Goal: Information Seeking & Learning: Learn about a topic

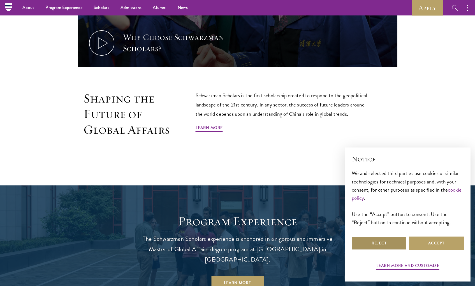
click at [394, 240] on button "Reject" at bounding box center [379, 242] width 55 height 13
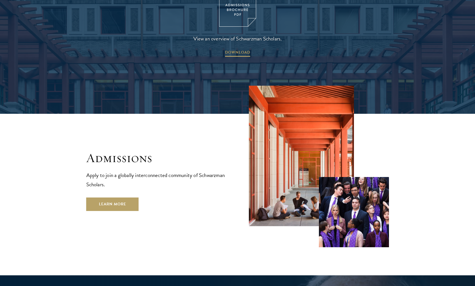
scroll to position [895, 0]
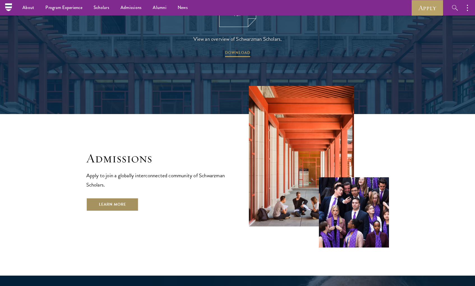
click at [127, 197] on link "Learn More" at bounding box center [112, 203] width 52 height 13
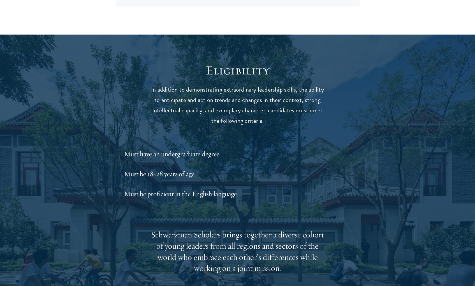
scroll to position [687, 0]
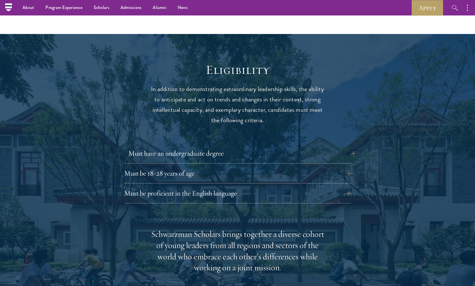
click at [330, 146] on button "Must have an undergraduate degree" at bounding box center [241, 152] width 227 height 13
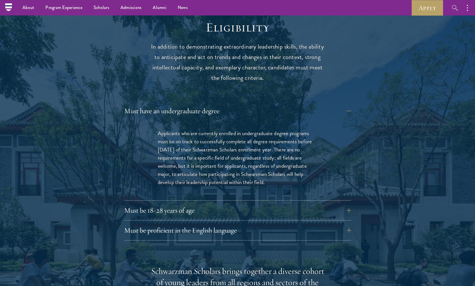
scroll to position [727, 0]
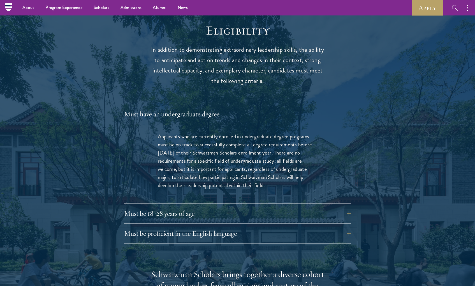
click at [296, 107] on div "Must have an undergraduate degree Applicants who are currently enrolled in unde…" at bounding box center [237, 155] width 227 height 96
click at [335, 107] on button "Must have an undergraduate degree" at bounding box center [241, 113] width 227 height 13
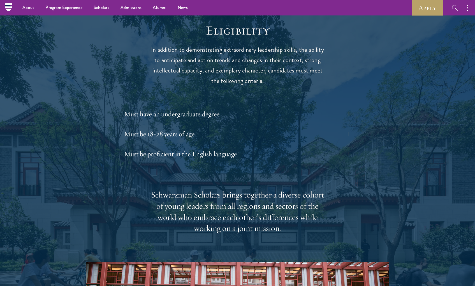
click at [288, 110] on div "Must have an undergraduate degree Applicants who are currently enrolled in unde…" at bounding box center [237, 135] width 227 height 57
click at [287, 127] on button "Must be 18-28 years of age" at bounding box center [241, 133] width 227 height 13
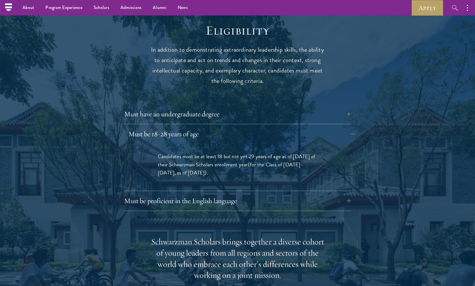
click at [287, 127] on button "Must be 18-28 years of age" at bounding box center [241, 133] width 227 height 13
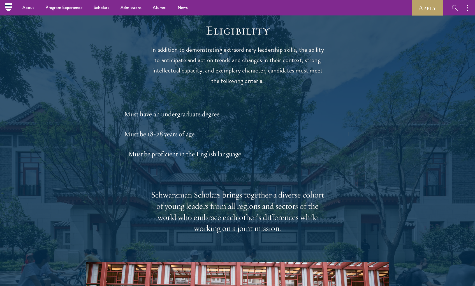
click at [270, 147] on button "Must be proficient in the English language" at bounding box center [241, 153] width 227 height 13
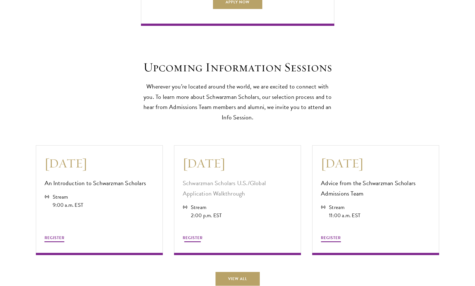
scroll to position [1588, 0]
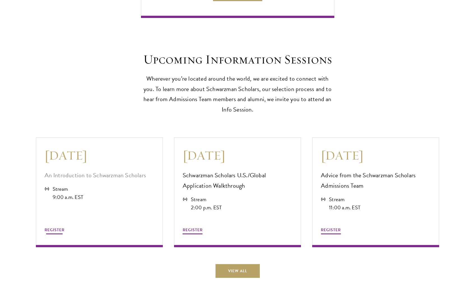
click at [58, 227] on span "REGISTER" at bounding box center [55, 230] width 20 height 6
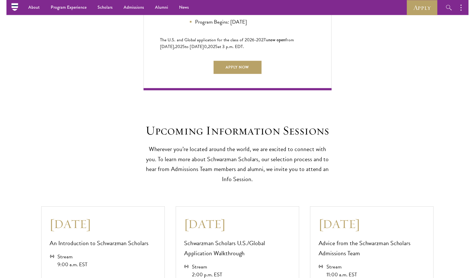
scroll to position [1507, 0]
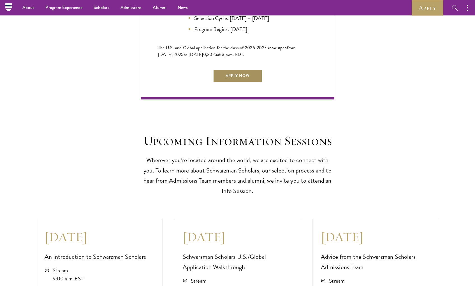
click at [236, 69] on link "Apply Now" at bounding box center [237, 75] width 49 height 13
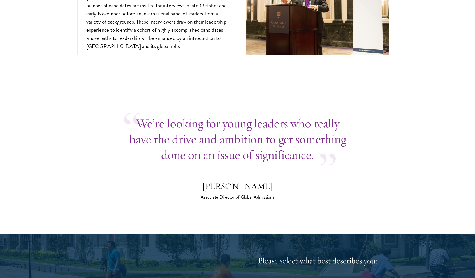
scroll to position [2291, 0]
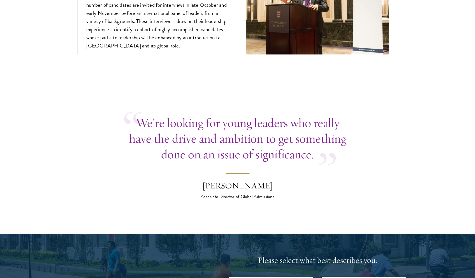
click at [142, 162] on blockquote "We’re looking for young leaders who really have the drive and ambition to get s…" at bounding box center [237, 157] width 227 height 85
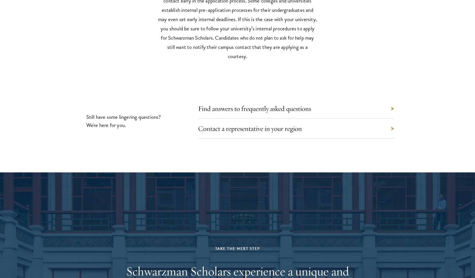
scroll to position [2804, 0]
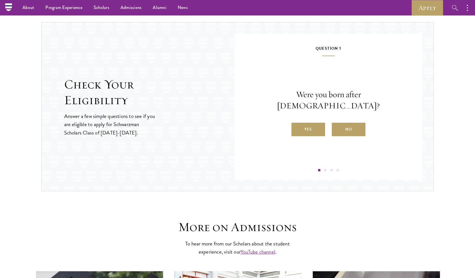
scroll to position [570, 0]
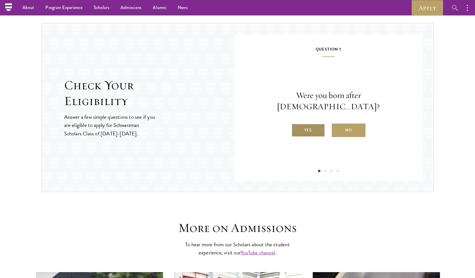
click at [309, 123] on label "Yes" at bounding box center [309, 129] width 34 height 13
click at [297, 124] on input "Yes" at bounding box center [294, 126] width 5 height 5
click at [295, 126] on input "Yes" at bounding box center [294, 126] width 5 height 5
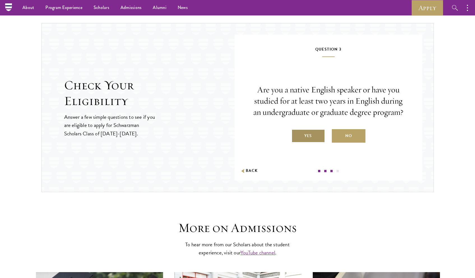
click at [304, 132] on label "Yes" at bounding box center [309, 135] width 34 height 13
click at [297, 132] on input "Yes" at bounding box center [294, 132] width 5 height 5
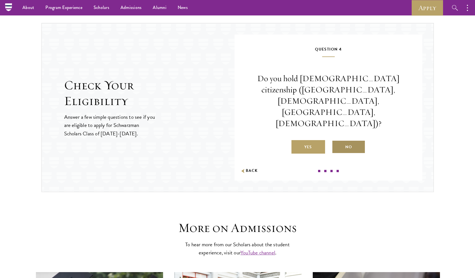
click at [357, 140] on label "No" at bounding box center [349, 146] width 34 height 13
click at [337, 141] on input "No" at bounding box center [334, 143] width 5 height 5
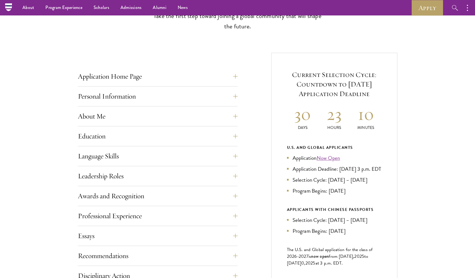
scroll to position [158, 0]
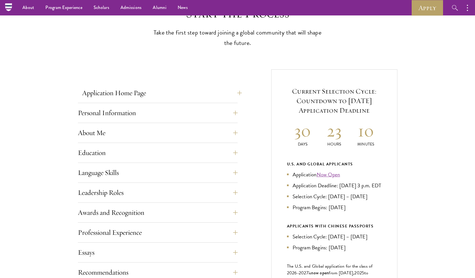
click at [118, 92] on button "Application Home Page" at bounding box center [162, 92] width 160 height 13
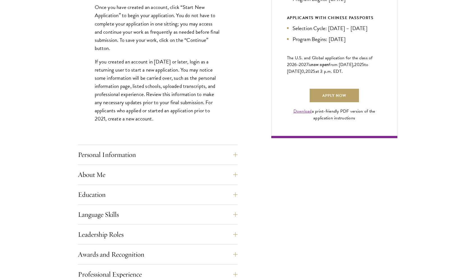
scroll to position [366, 0]
click at [130, 151] on button "Personal Information" at bounding box center [162, 153] width 160 height 13
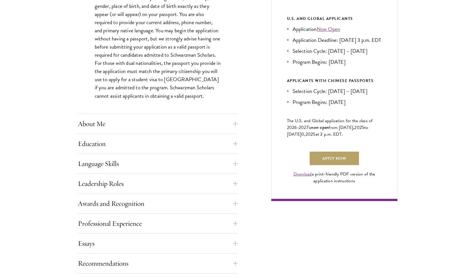
scroll to position [303, 0]
click at [99, 124] on button "About Me" at bounding box center [162, 123] width 160 height 13
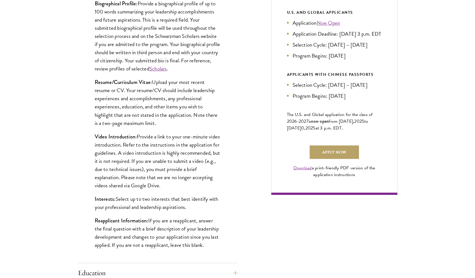
scroll to position [309, 0]
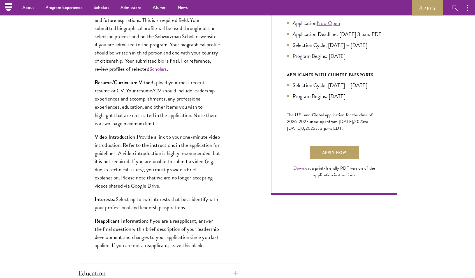
click at [167, 69] on link "Scholars" at bounding box center [159, 69] width 18 height 8
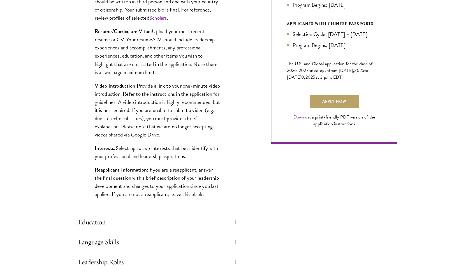
scroll to position [364, 0]
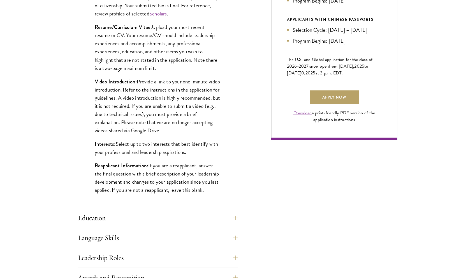
drag, startPoint x: 90, startPoint y: 80, endPoint x: 210, endPoint y: 125, distance: 128.5
click at [210, 125] on div "Biographical Profile: Provide a biographical profile of up to 100 words summari…" at bounding box center [158, 72] width 160 height 272
click at [178, 165] on p "Reapplicant Information: If you are a reapplicant, answer the final question wi…" at bounding box center [158, 177] width 126 height 33
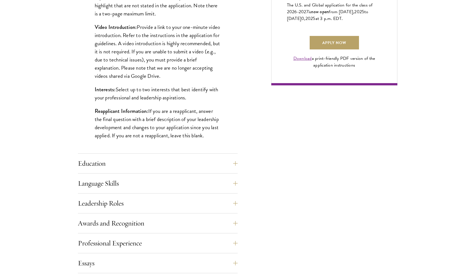
scroll to position [420, 0]
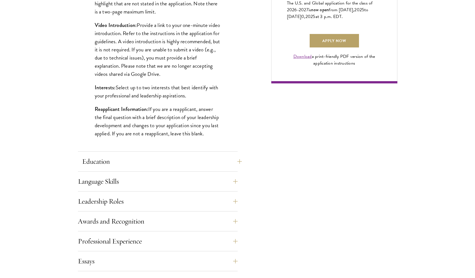
click at [162, 161] on button "Education" at bounding box center [162, 161] width 160 height 13
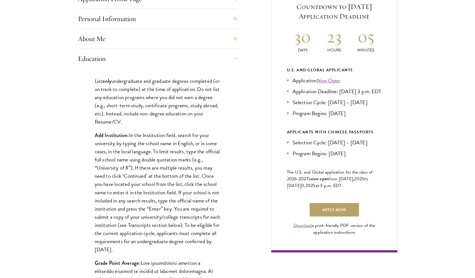
scroll to position [305, 0]
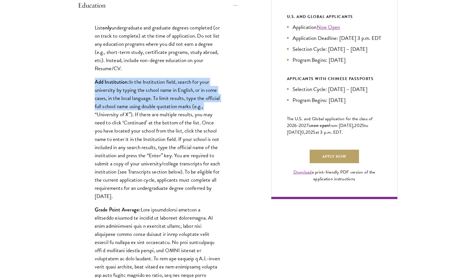
drag, startPoint x: 88, startPoint y: 78, endPoint x: 217, endPoint y: 105, distance: 132.0
click at [221, 141] on p "Add Institution: In the Institution field, search for your university by typing…" at bounding box center [158, 139] width 126 height 122
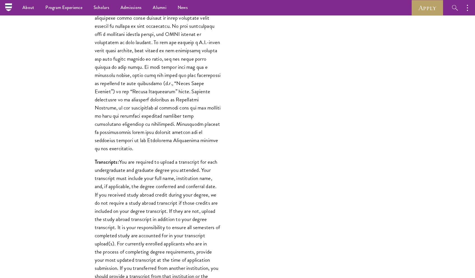
scroll to position [521, 0]
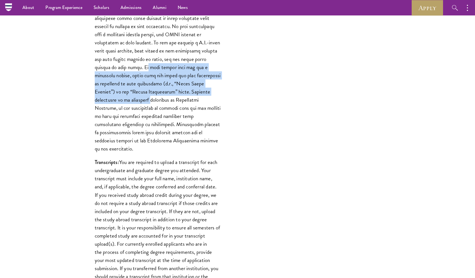
drag, startPoint x: 122, startPoint y: 64, endPoint x: 238, endPoint y: 90, distance: 118.4
click at [238, 90] on div "List only undergraduate and graduate degrees completed (or on track to complete…" at bounding box center [158, 129] width 160 height 661
click at [227, 114] on div "List only undergraduate and graduate degrees completed (or on track to complete…" at bounding box center [158, 129] width 160 height 661
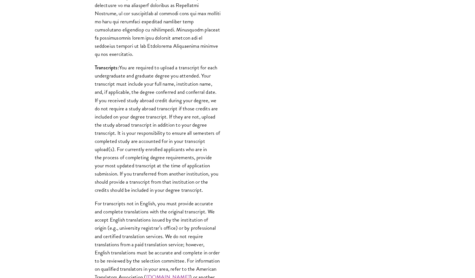
scroll to position [627, 0]
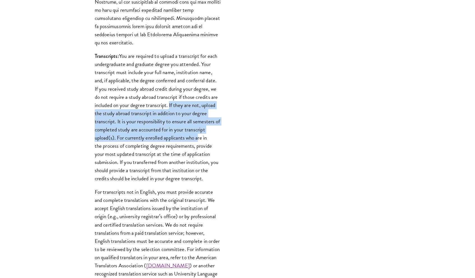
drag, startPoint x: 169, startPoint y: 96, endPoint x: 196, endPoint y: 124, distance: 39.5
click at [196, 124] on p "Transcripts: You are required to upload a transcript for each undergraduate and…" at bounding box center [158, 117] width 126 height 130
click at [145, 128] on p "Transcripts: You are required to upload a transcript for each undergraduate and…" at bounding box center [158, 117] width 126 height 130
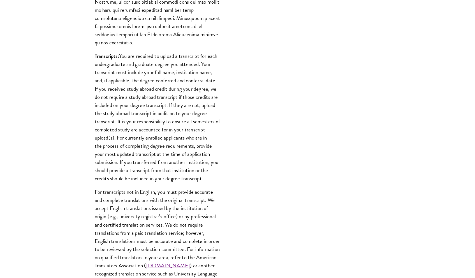
drag, startPoint x: 116, startPoint y: 129, endPoint x: 221, endPoint y: 168, distance: 112.2
click at [221, 168] on div "List only undergraduate and graduate degrees completed (or on track to complete…" at bounding box center [158, 23] width 160 height 661
click at [218, 208] on p "For transcripts not in English, you must provide accurate and complete translat…" at bounding box center [158, 237] width 126 height 98
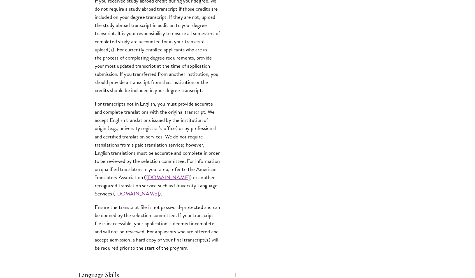
scroll to position [715, 0]
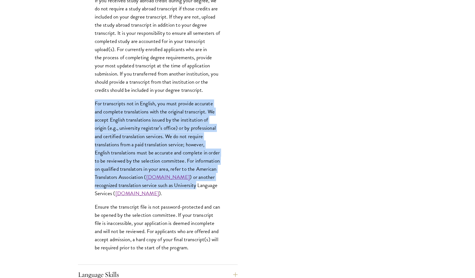
drag, startPoint x: 90, startPoint y: 89, endPoint x: 229, endPoint y: 172, distance: 161.0
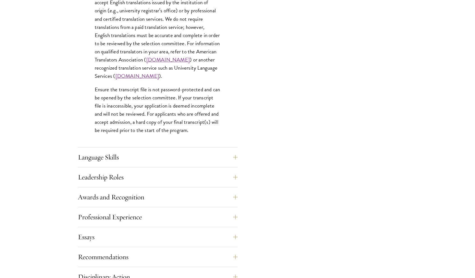
scroll to position [834, 0]
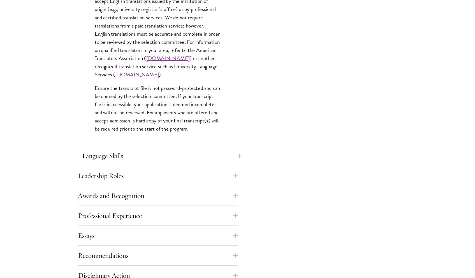
click at [173, 157] on button "Language Skills" at bounding box center [162, 155] width 160 height 13
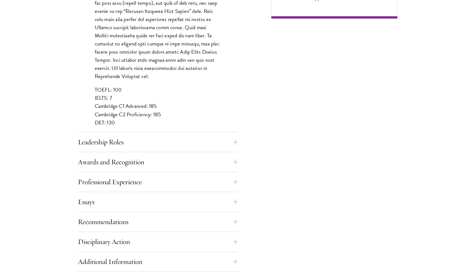
scroll to position [488, 0]
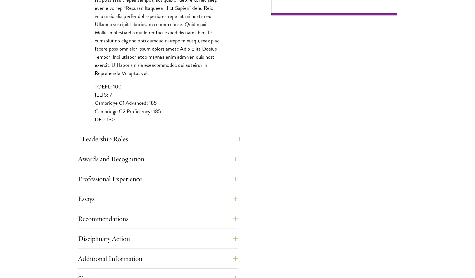
click at [146, 140] on button "Leadership Roles" at bounding box center [162, 138] width 160 height 13
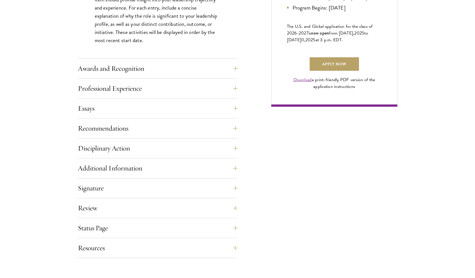
scroll to position [398, 0]
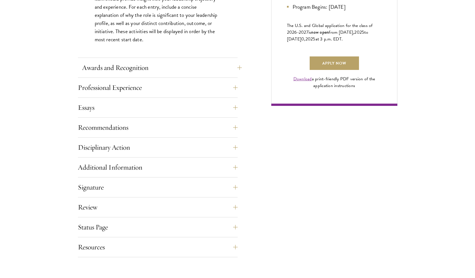
click at [127, 61] on button "Awards and Recognition" at bounding box center [162, 67] width 160 height 13
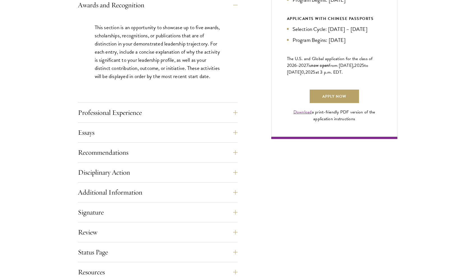
scroll to position [367, 0]
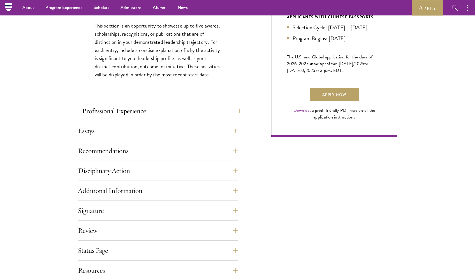
click at [157, 104] on button "Professional Experience" at bounding box center [162, 110] width 160 height 13
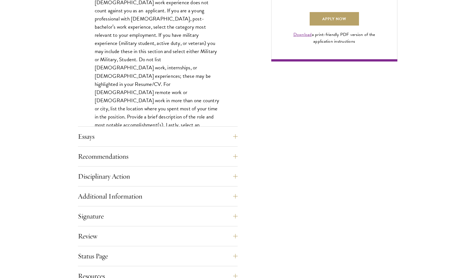
scroll to position [443, 0]
click at [148, 133] on button "Essays" at bounding box center [162, 135] width 160 height 13
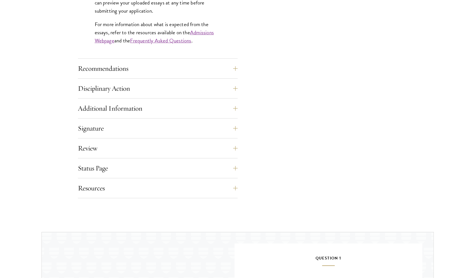
scroll to position [567, 0]
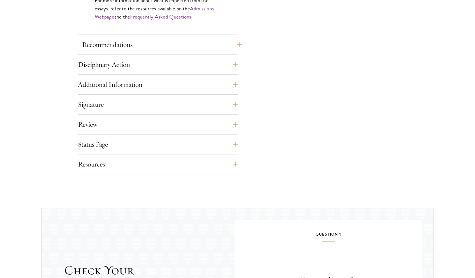
click at [120, 47] on button "Recommendations" at bounding box center [162, 44] width 160 height 13
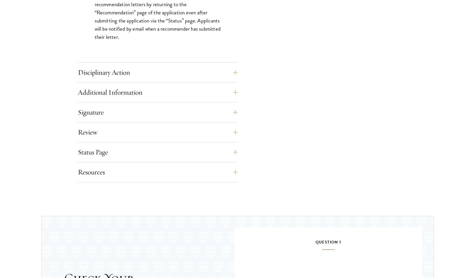
scroll to position [836, 0]
click at [109, 72] on button "Disciplinary Action" at bounding box center [162, 71] width 160 height 13
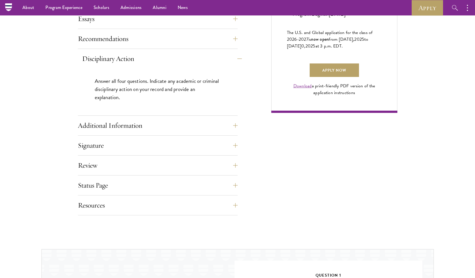
scroll to position [385, 0]
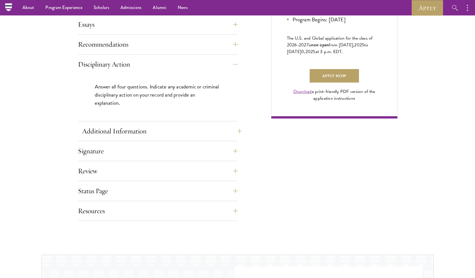
click at [133, 127] on button "Additional Information" at bounding box center [162, 130] width 160 height 13
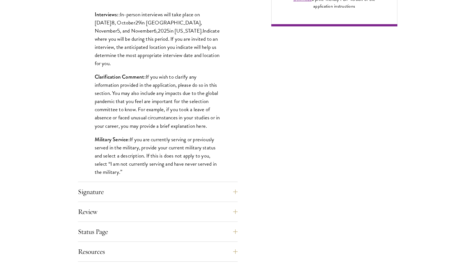
scroll to position [485, 0]
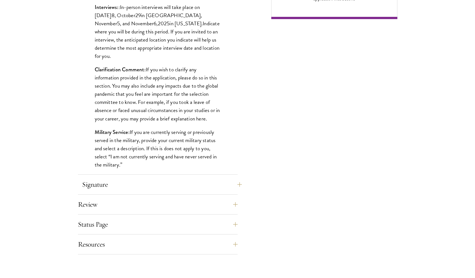
click at [137, 180] on button "Signature" at bounding box center [162, 184] width 160 height 13
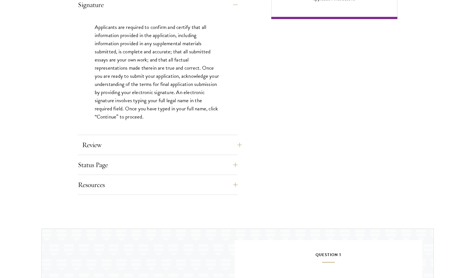
click at [147, 143] on button "Review" at bounding box center [162, 144] width 160 height 13
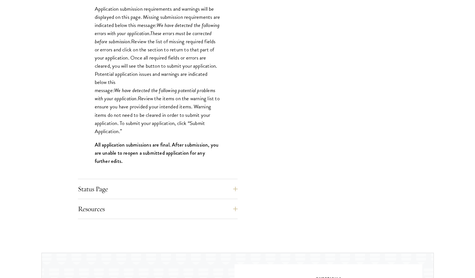
scroll to position [525, 0]
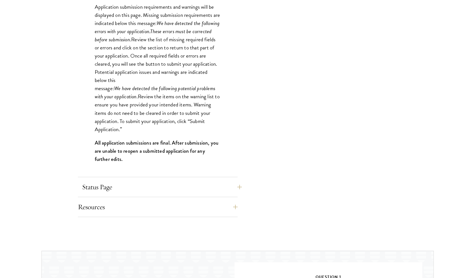
click at [114, 184] on button "Status Page" at bounding box center [162, 186] width 160 height 13
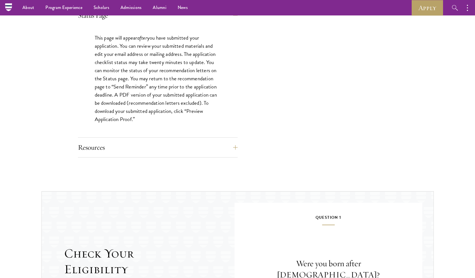
scroll to position [511, 0]
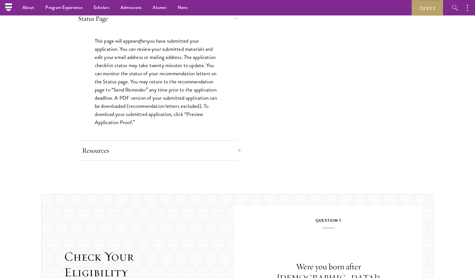
click at [111, 155] on button "Resources" at bounding box center [162, 150] width 160 height 13
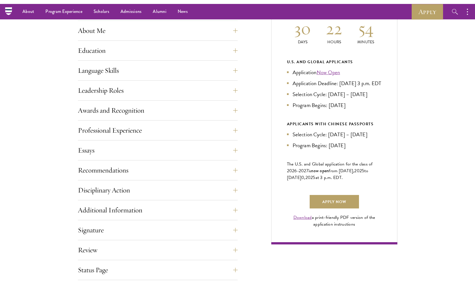
scroll to position [263, 0]
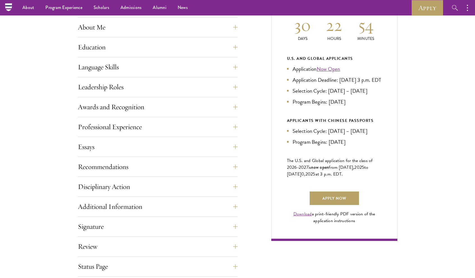
click at [295, 188] on div "Current Selection Cycle: Countdown to September 10, 2025 Application Deadline 3…" at bounding box center [335, 102] width 126 height 277
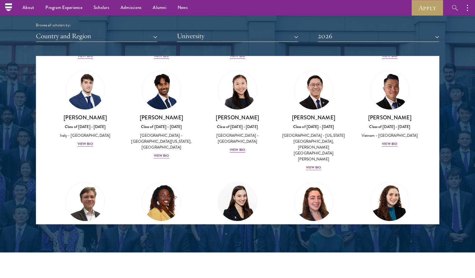
scroll to position [1930, 0]
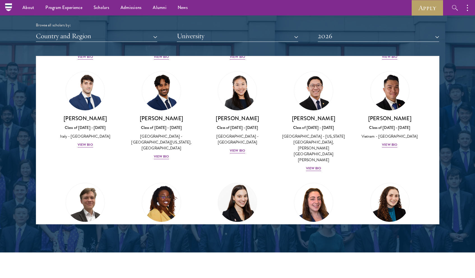
click at [247, 181] on img at bounding box center [238, 202] width 43 height 43
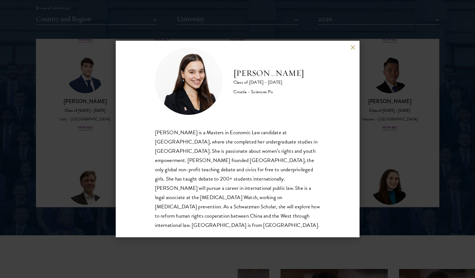
scroll to position [707, 2]
click at [353, 48] on button at bounding box center [353, 47] width 5 height 5
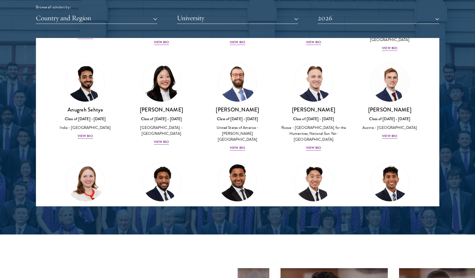
scroll to position [2223, 0]
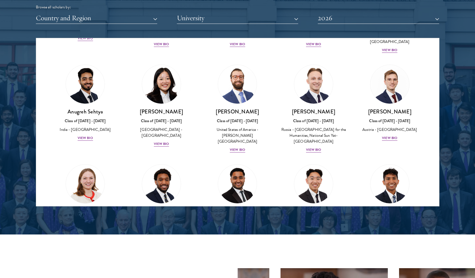
click at [155, 262] on img at bounding box center [161, 283] width 43 height 43
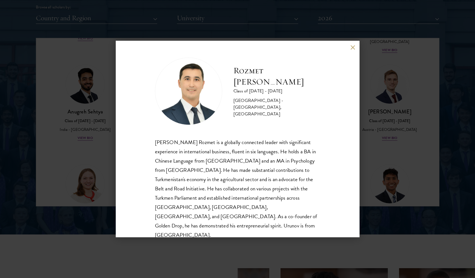
click at [355, 47] on button at bounding box center [353, 47] width 5 height 5
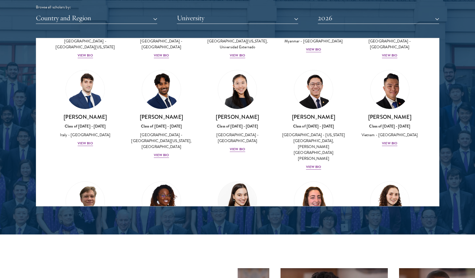
scroll to position [1913, 0]
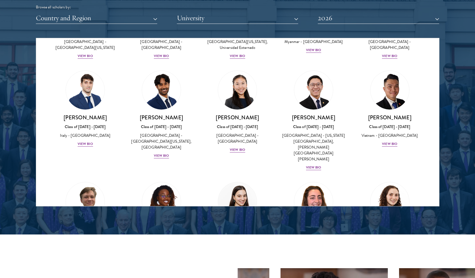
click at [309, 180] on img at bounding box center [314, 201] width 43 height 43
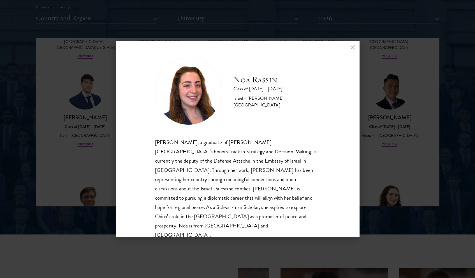
click at [356, 50] on div "Noa Rassin Class of 2025 - 2026 Israel - Reichman University Noa Rassin, a grad…" at bounding box center [238, 139] width 244 height 196
click at [354, 50] on button at bounding box center [353, 47] width 5 height 5
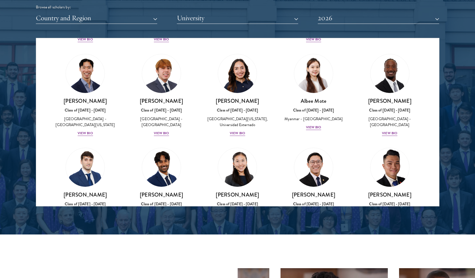
scroll to position [1835, 0]
click at [220, 146] on img at bounding box center [238, 167] width 43 height 43
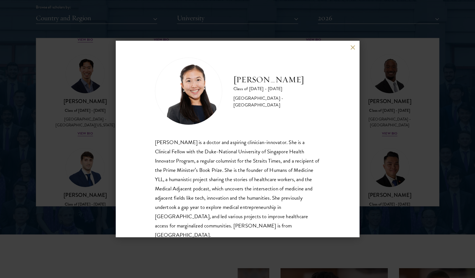
click at [352, 46] on button at bounding box center [353, 47] width 5 height 5
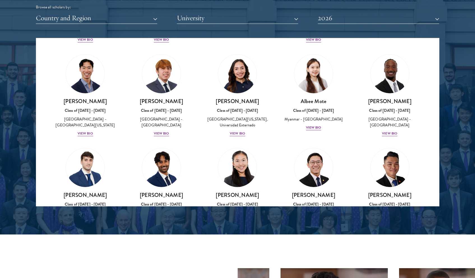
click at [232, 146] on img at bounding box center [238, 167] width 43 height 43
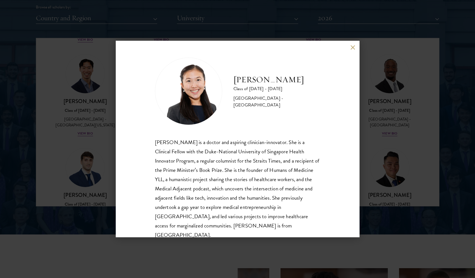
click at [351, 47] on button at bounding box center [353, 47] width 5 height 5
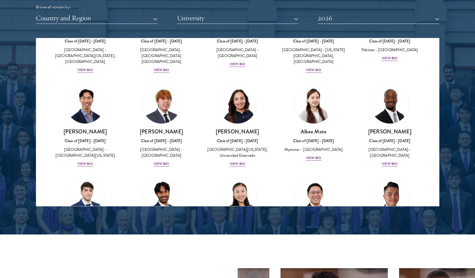
scroll to position [1804, 0]
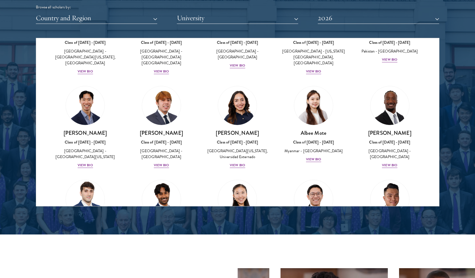
click at [72, 178] on img at bounding box center [85, 199] width 43 height 43
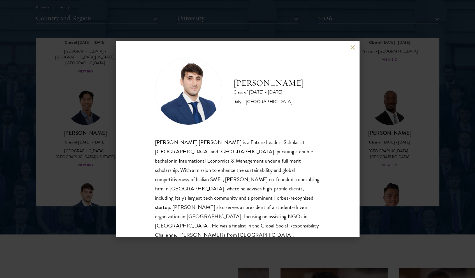
click at [353, 48] on button at bounding box center [353, 47] width 5 height 5
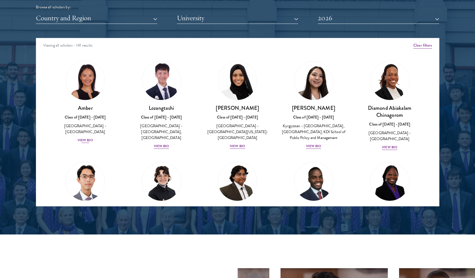
click at [84, 137] on div "View Bio" at bounding box center [85, 139] width 15 height 5
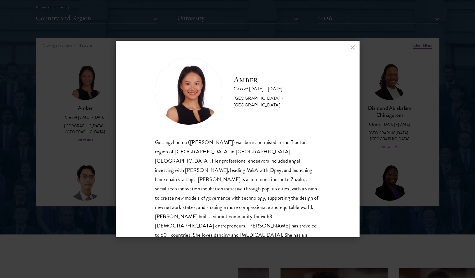
click at [352, 47] on button at bounding box center [353, 47] width 5 height 5
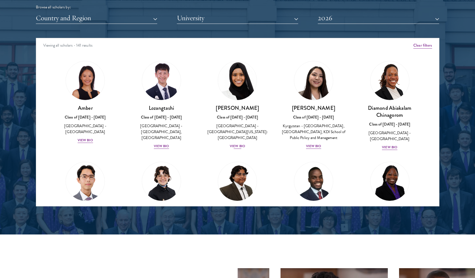
click at [239, 143] on div "View Bio" at bounding box center [237, 145] width 15 height 5
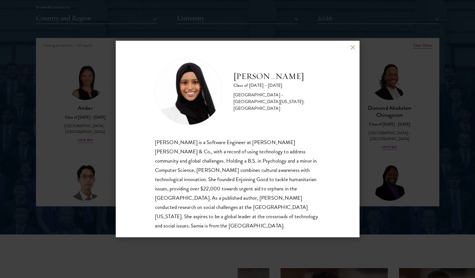
click at [353, 47] on button at bounding box center [353, 47] width 5 height 5
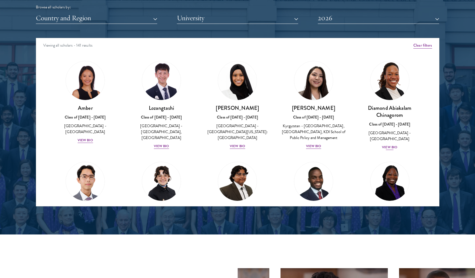
click at [382, 144] on div "View Bio" at bounding box center [389, 146] width 15 height 5
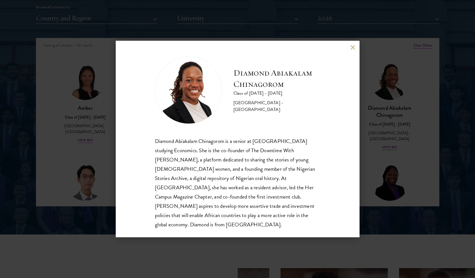
scroll to position [1, 0]
click at [354, 47] on button at bounding box center [353, 47] width 5 height 5
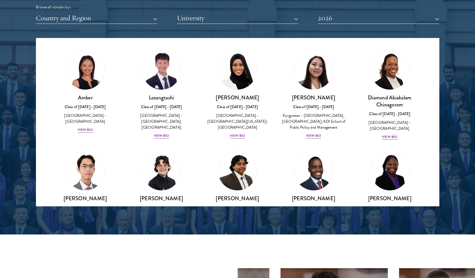
scroll to position [12, 0]
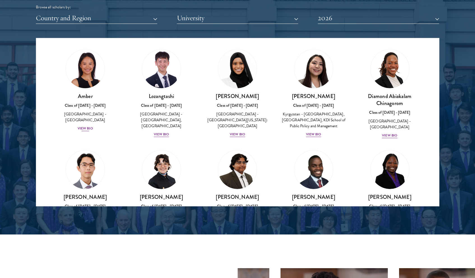
click at [85, 75] on img at bounding box center [85, 68] width 43 height 43
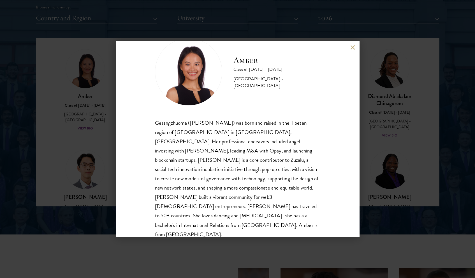
scroll to position [19, 0]
click at [355, 48] on button at bounding box center [353, 47] width 5 height 5
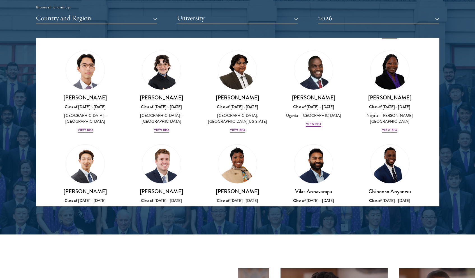
scroll to position [112, 0]
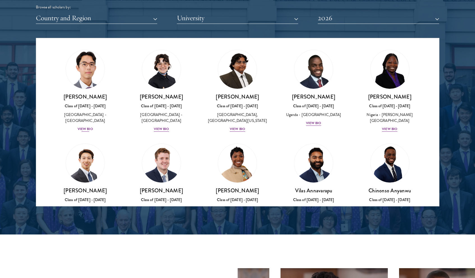
click at [98, 87] on img at bounding box center [85, 69] width 43 height 43
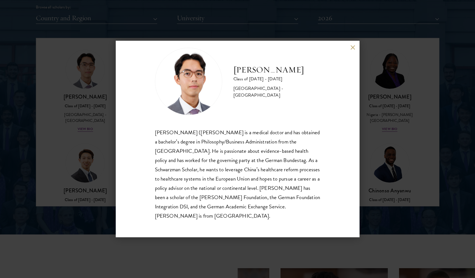
scroll to position [10, 0]
click at [351, 47] on button at bounding box center [353, 47] width 5 height 5
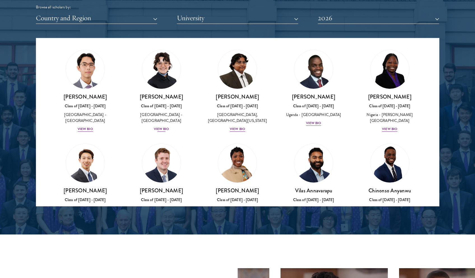
click at [155, 74] on img at bounding box center [161, 69] width 43 height 43
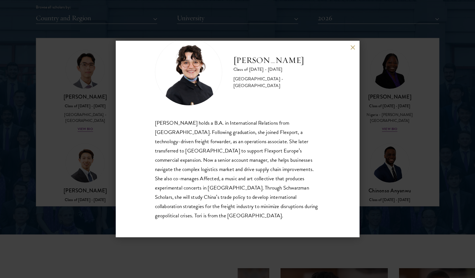
scroll to position [19, 0]
click at [352, 48] on button at bounding box center [353, 47] width 5 height 5
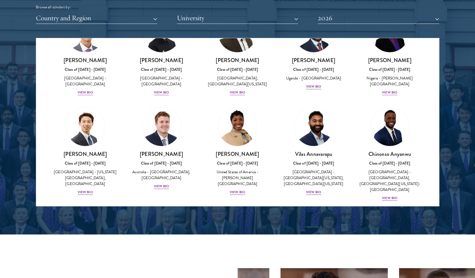
scroll to position [148, 0]
click at [82, 138] on img at bounding box center [85, 126] width 43 height 43
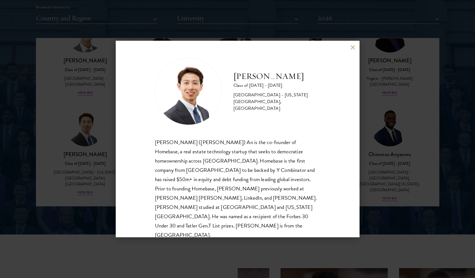
click at [344, 57] on div "Phillip An Class of 2025 - 2026 United States of America - California Institute…" at bounding box center [238, 139] width 244 height 196
click at [352, 46] on button at bounding box center [353, 47] width 5 height 5
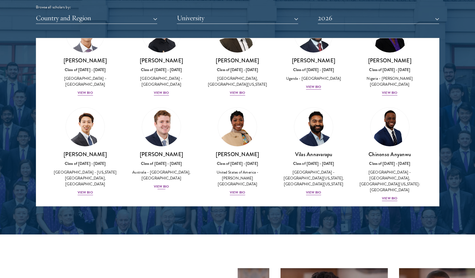
click at [154, 121] on img at bounding box center [161, 126] width 43 height 43
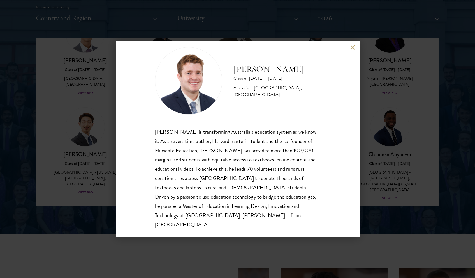
scroll to position [10, 0]
click at [353, 44] on div "Jack Anderson Class of 2025 - 2026 Australia - University of Western Australia,…" at bounding box center [238, 139] width 244 height 196
click at [353, 46] on button at bounding box center [353, 47] width 5 height 5
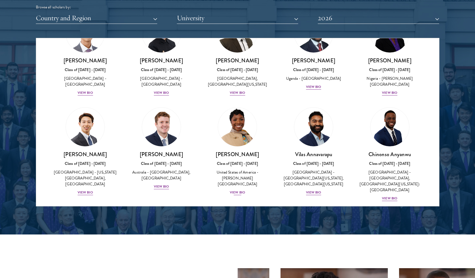
click at [254, 125] on link "Amara Anigbo Class of 2025 - 2026 United States of America - Dickinson College …" at bounding box center [237, 151] width 65 height 88
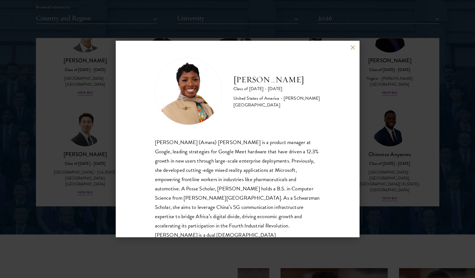
click at [352, 48] on button at bounding box center [353, 47] width 5 height 5
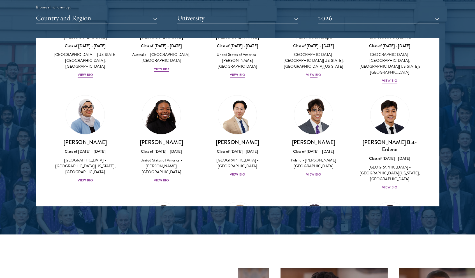
scroll to position [274, 0]
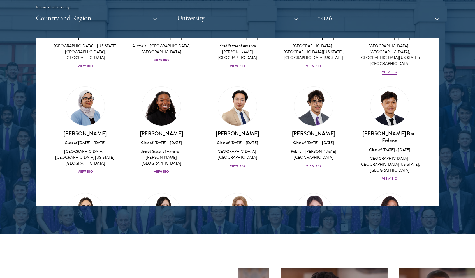
click at [222, 109] on img at bounding box center [238, 106] width 43 height 43
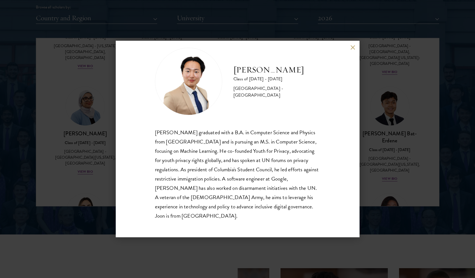
scroll to position [10, 0]
click at [354, 48] on button at bounding box center [353, 47] width 5 height 5
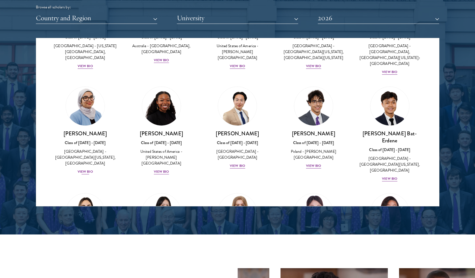
click at [92, 106] on img at bounding box center [85, 106] width 43 height 43
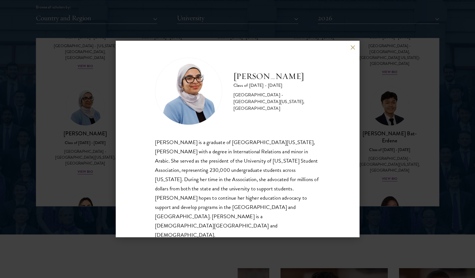
scroll to position [727, 2]
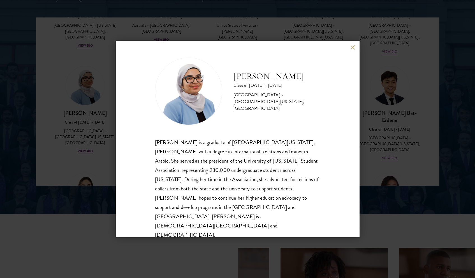
click at [352, 50] on button at bounding box center [353, 47] width 5 height 5
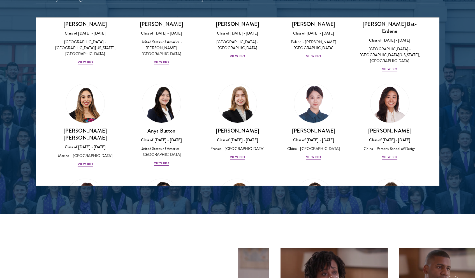
scroll to position [364, 0]
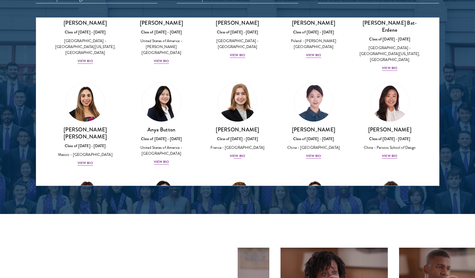
click at [236, 81] on img at bounding box center [238, 102] width 43 height 43
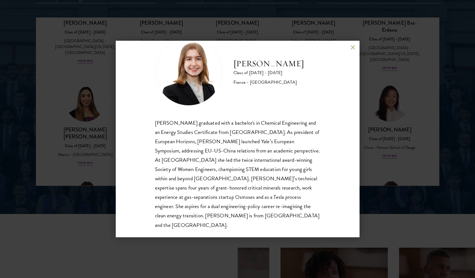
scroll to position [19, 0]
click at [354, 45] on button at bounding box center [353, 47] width 5 height 5
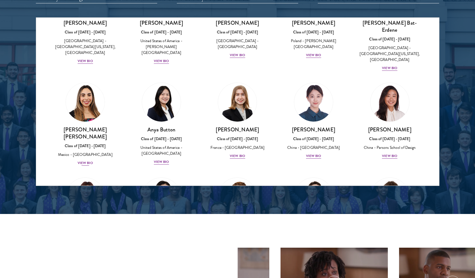
click at [91, 91] on img at bounding box center [85, 102] width 43 height 43
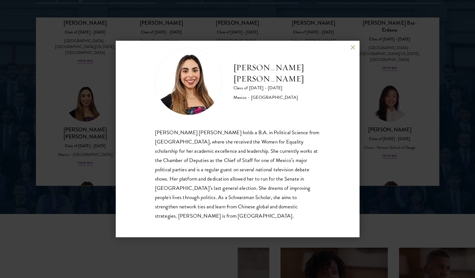
scroll to position [10, 0]
click at [354, 48] on button at bounding box center [353, 47] width 5 height 5
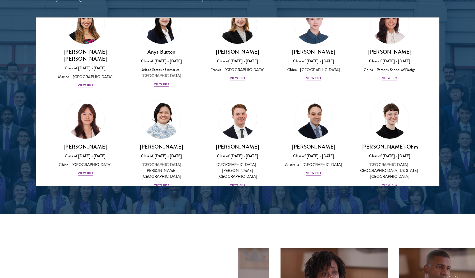
scroll to position [445, 0]
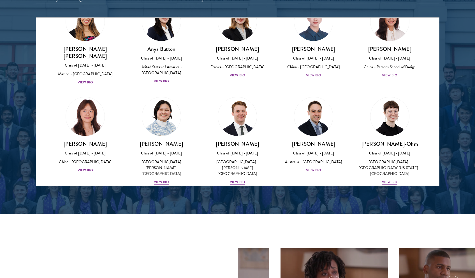
click at [93, 103] on img at bounding box center [85, 116] width 43 height 43
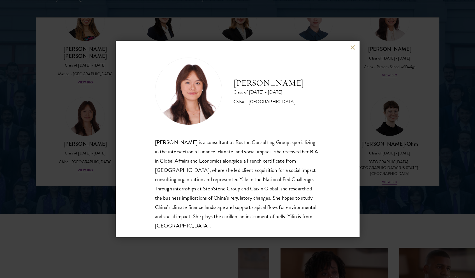
click at [351, 46] on button at bounding box center [353, 47] width 5 height 5
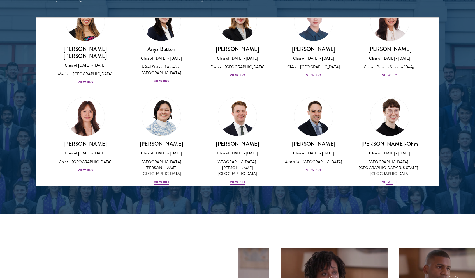
click at [387, 116] on img at bounding box center [390, 116] width 43 height 43
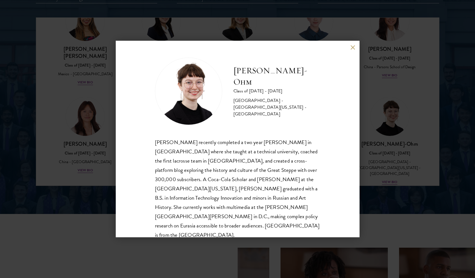
click at [353, 47] on button at bounding box center [353, 47] width 5 height 5
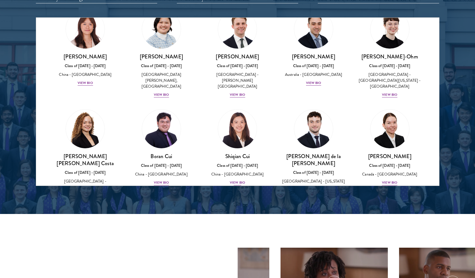
scroll to position [534, 0]
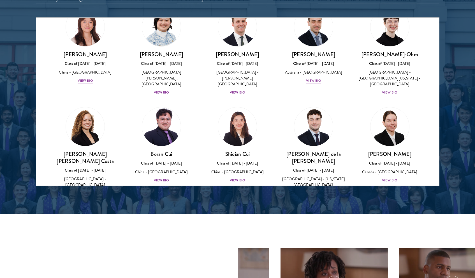
click at [171, 105] on img at bounding box center [161, 126] width 43 height 43
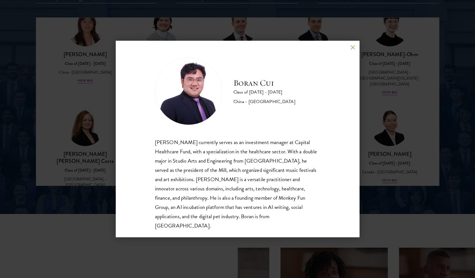
click at [352, 46] on button at bounding box center [353, 47] width 5 height 5
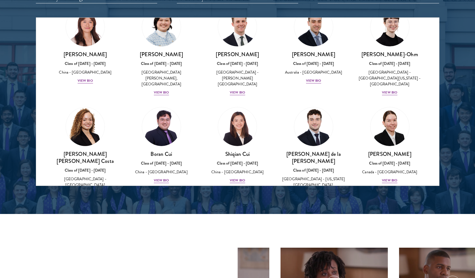
click at [93, 105] on img at bounding box center [85, 126] width 43 height 43
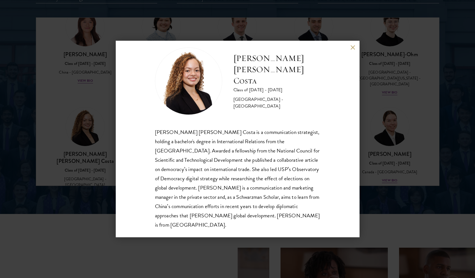
scroll to position [10, 0]
click at [353, 45] on button at bounding box center [353, 47] width 5 height 5
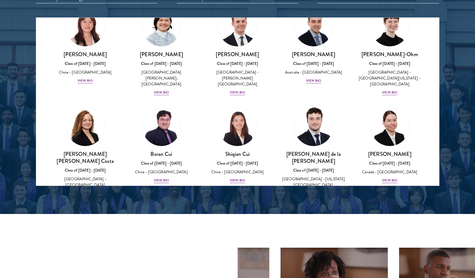
click at [310, 122] on img at bounding box center [314, 126] width 43 height 43
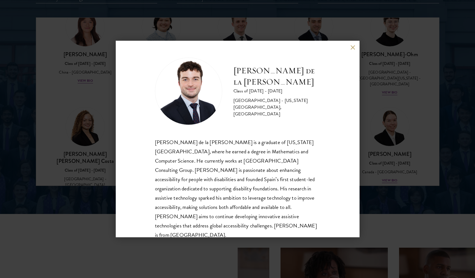
click at [352, 48] on button at bounding box center [353, 47] width 5 height 5
